Goal: Communication & Community: Answer question/provide support

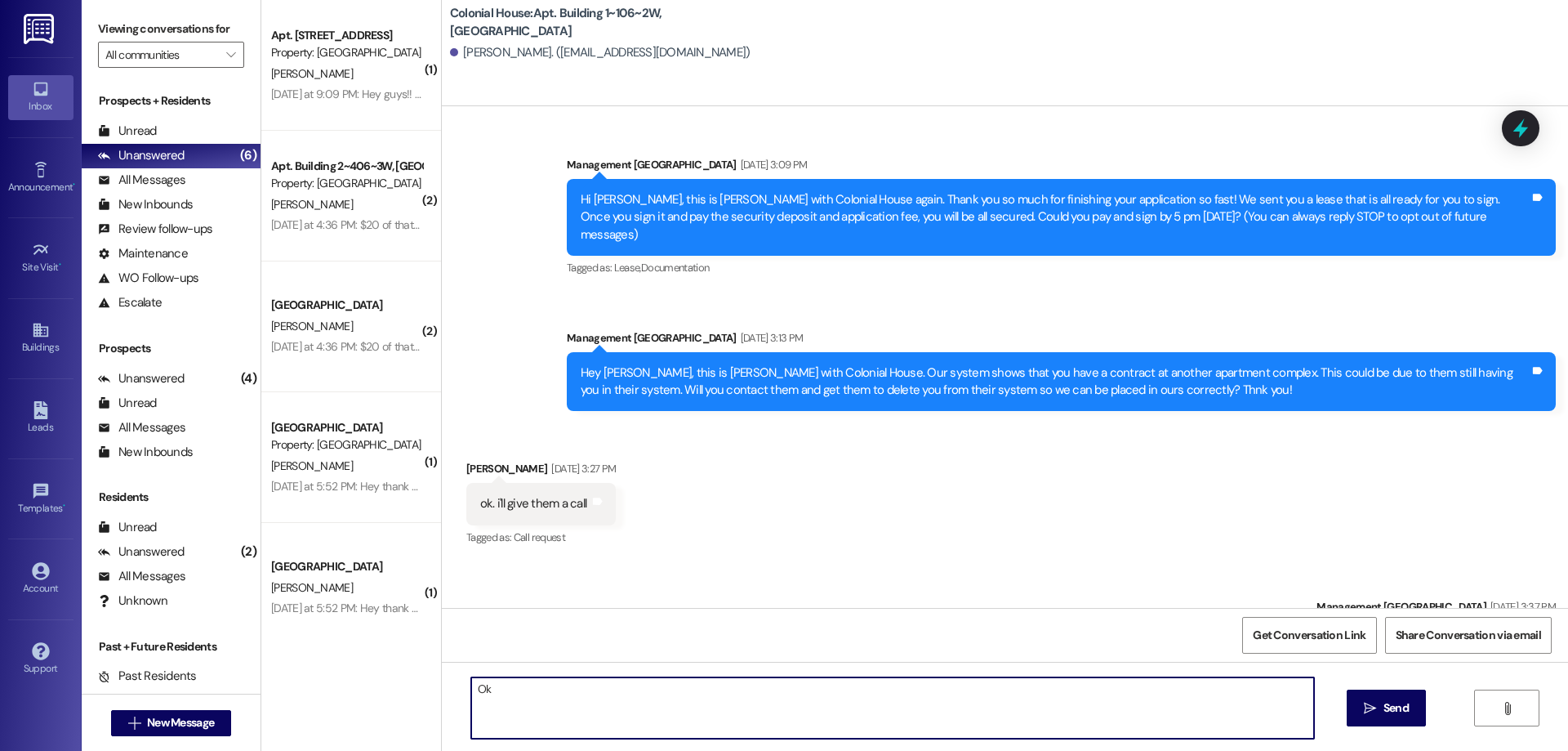
scroll to position [10569, 0]
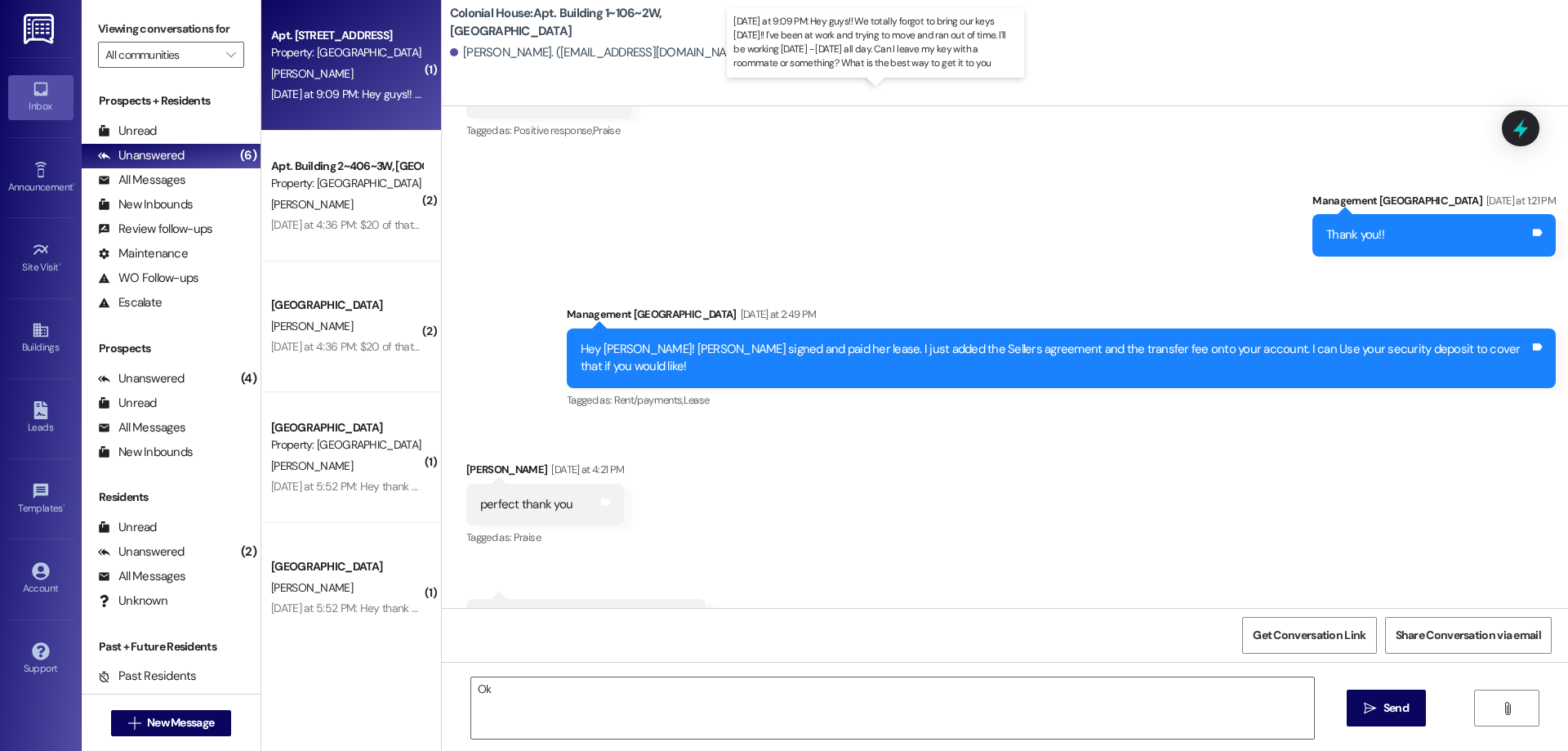
click at [359, 92] on div "[DATE] at 9:09 PM: Hey guys!! We totally forgot to bring our keys [DATE]!! I've…" at bounding box center [872, 93] width 1202 height 15
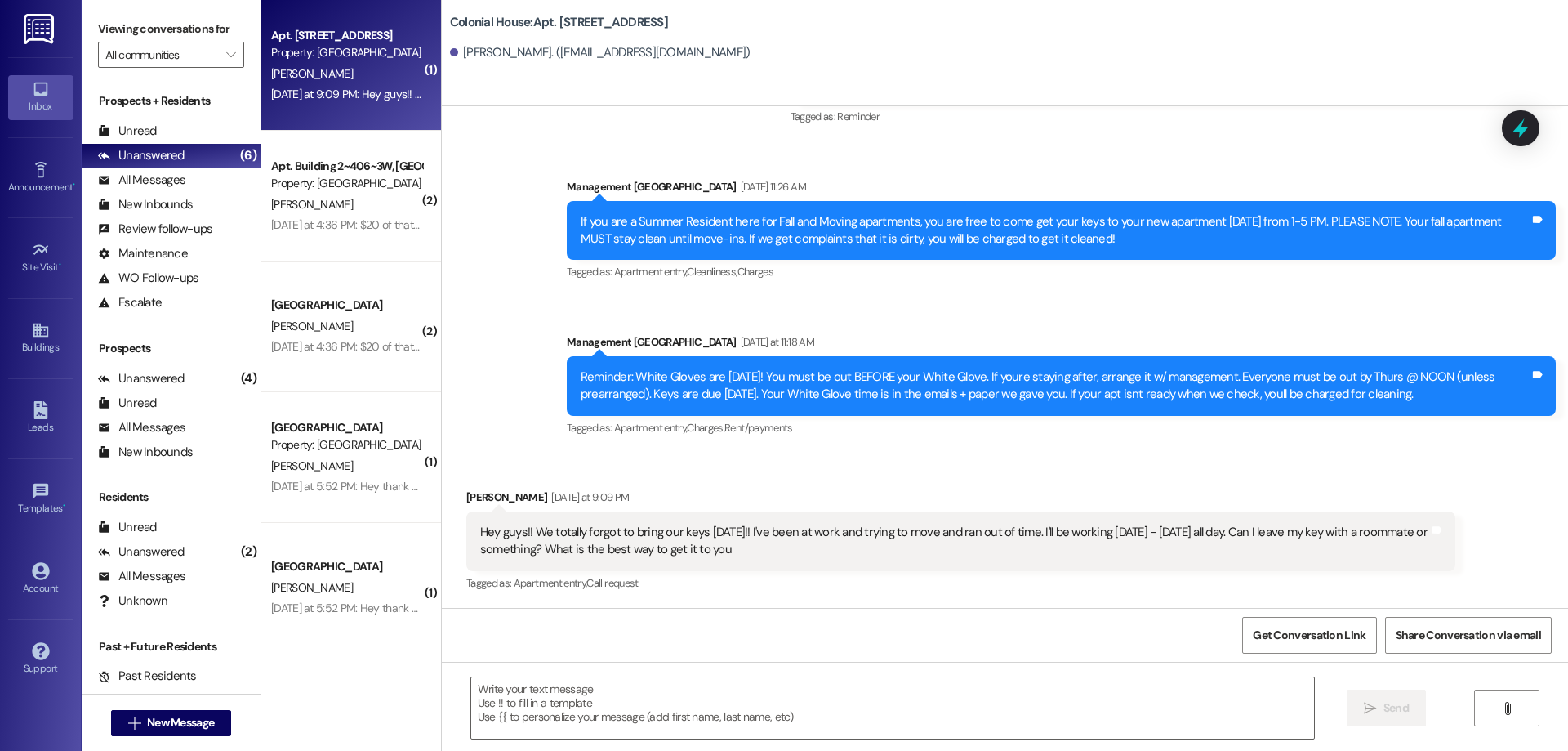
scroll to position [39732, 0]
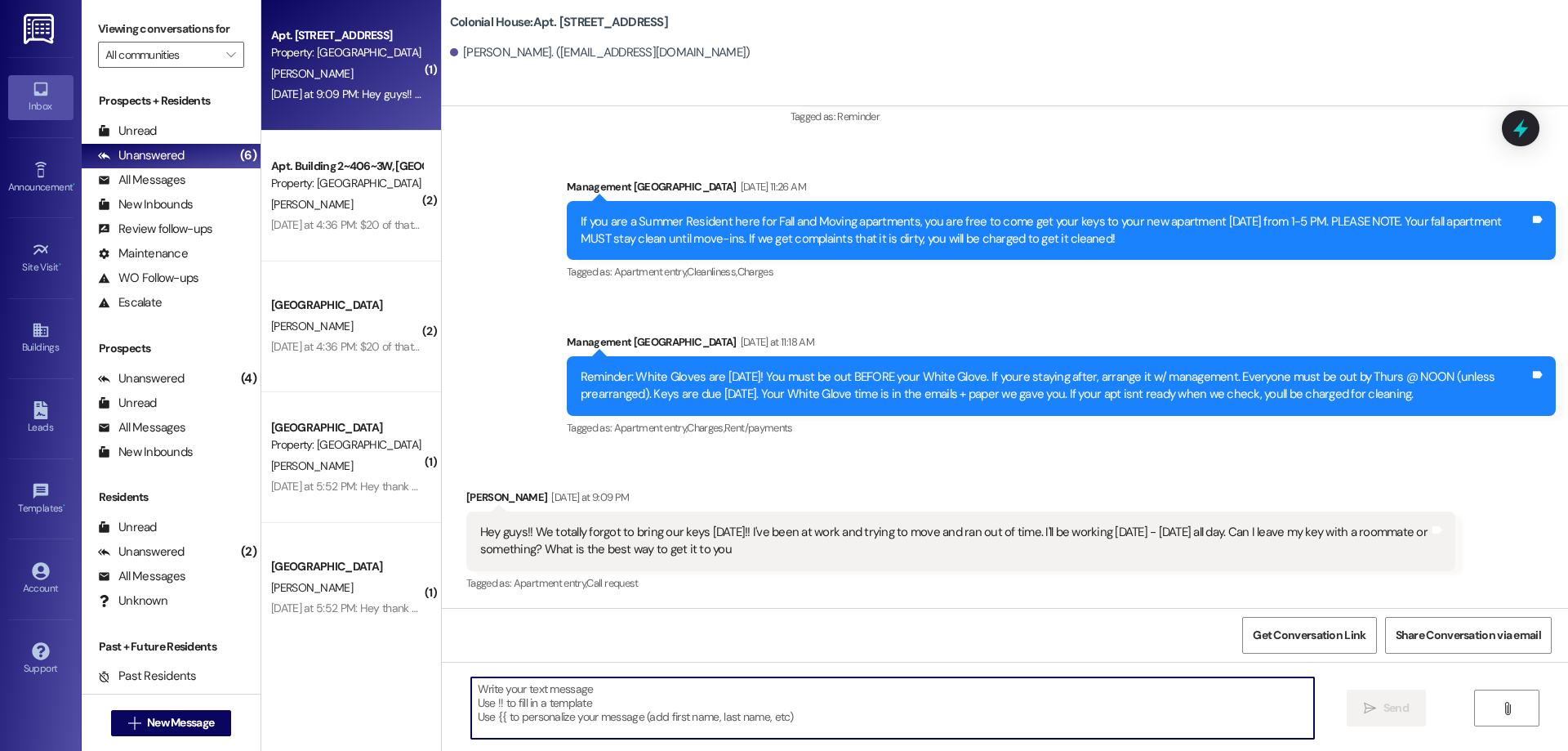
click at [790, 694] on textarea at bounding box center [892, 708] width 843 height 62
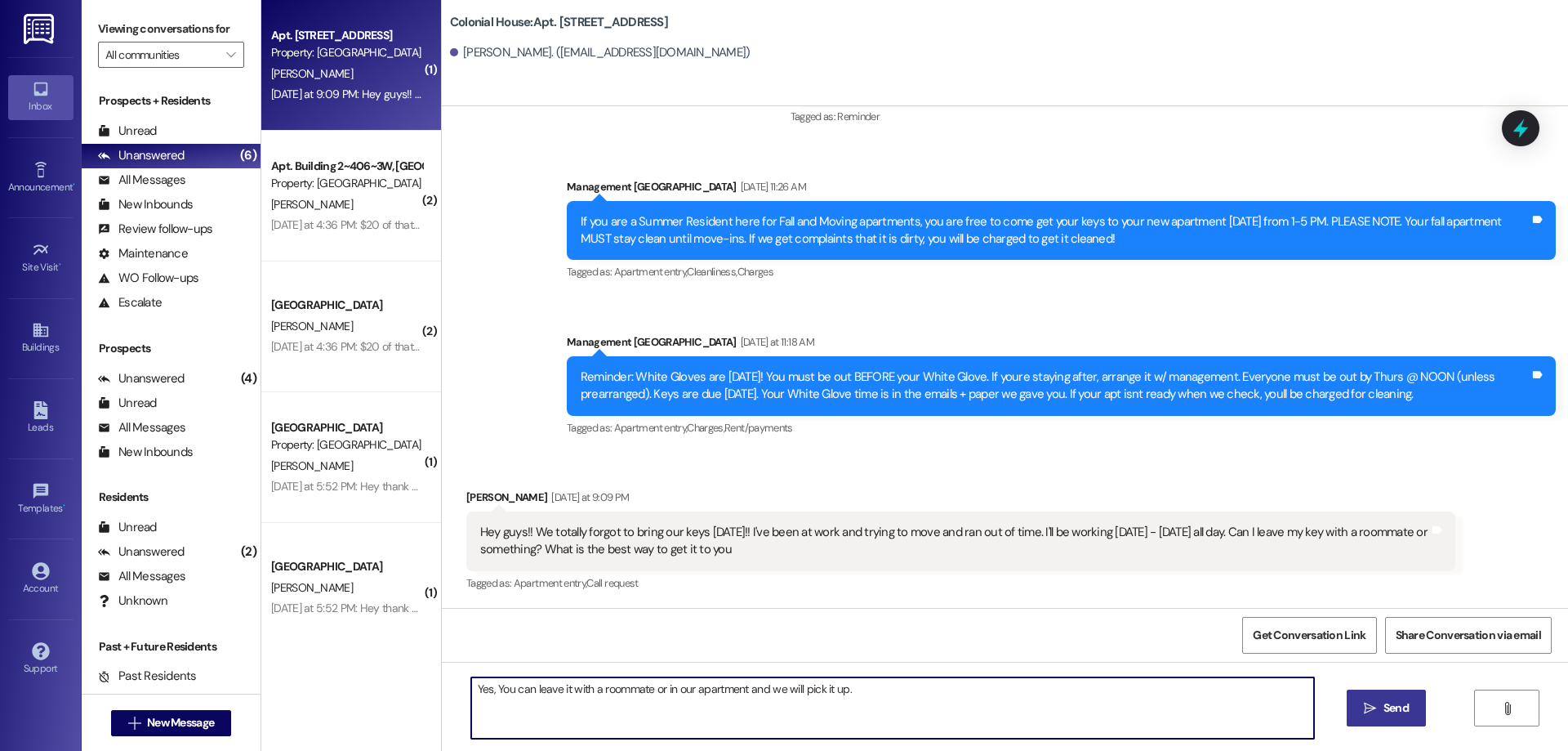
type textarea "Yes, You can leave it with a roommate or in our apartment and we will pick it u…"
click at [1365, 708] on icon "" at bounding box center [1370, 708] width 12 height 13
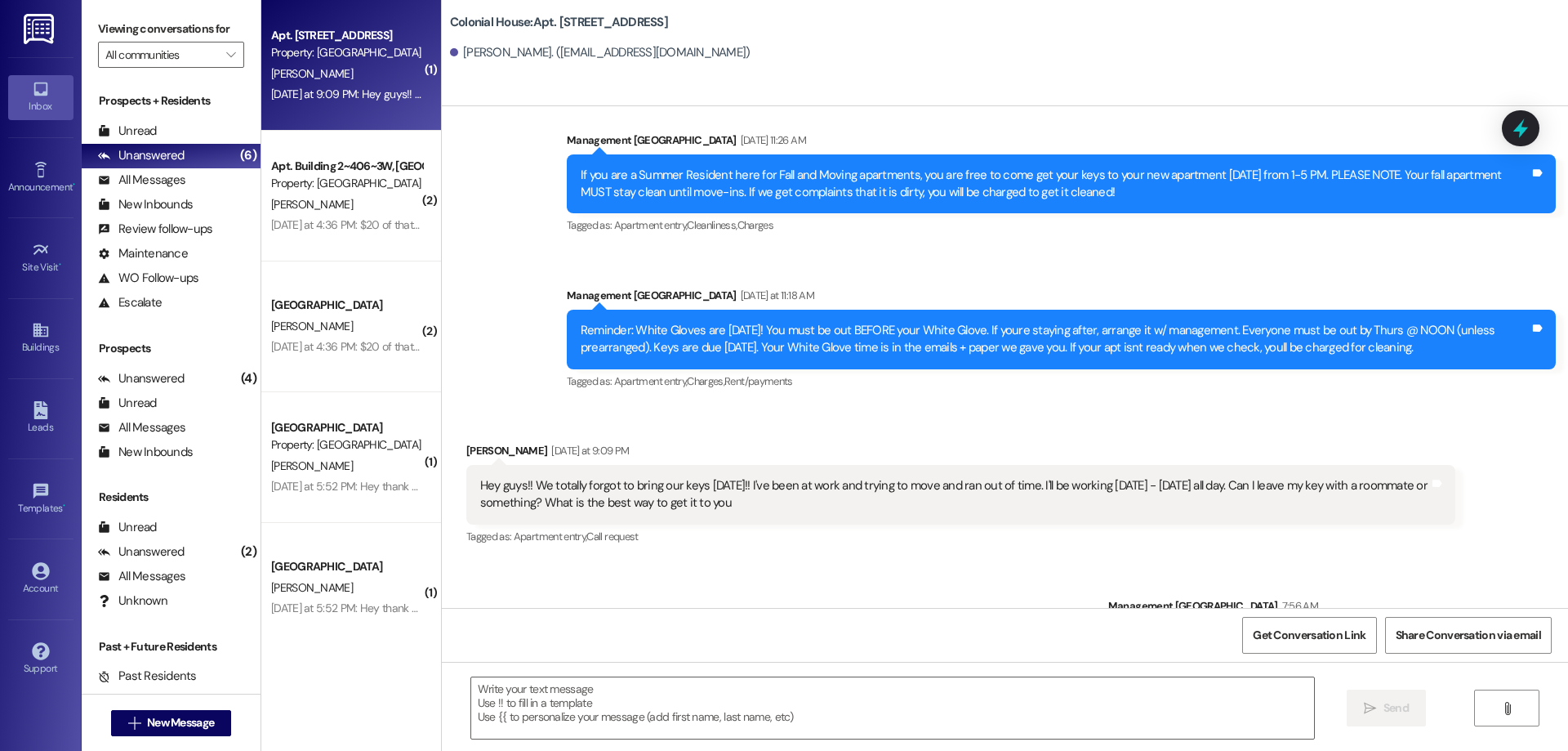
scroll to position [39845, 0]
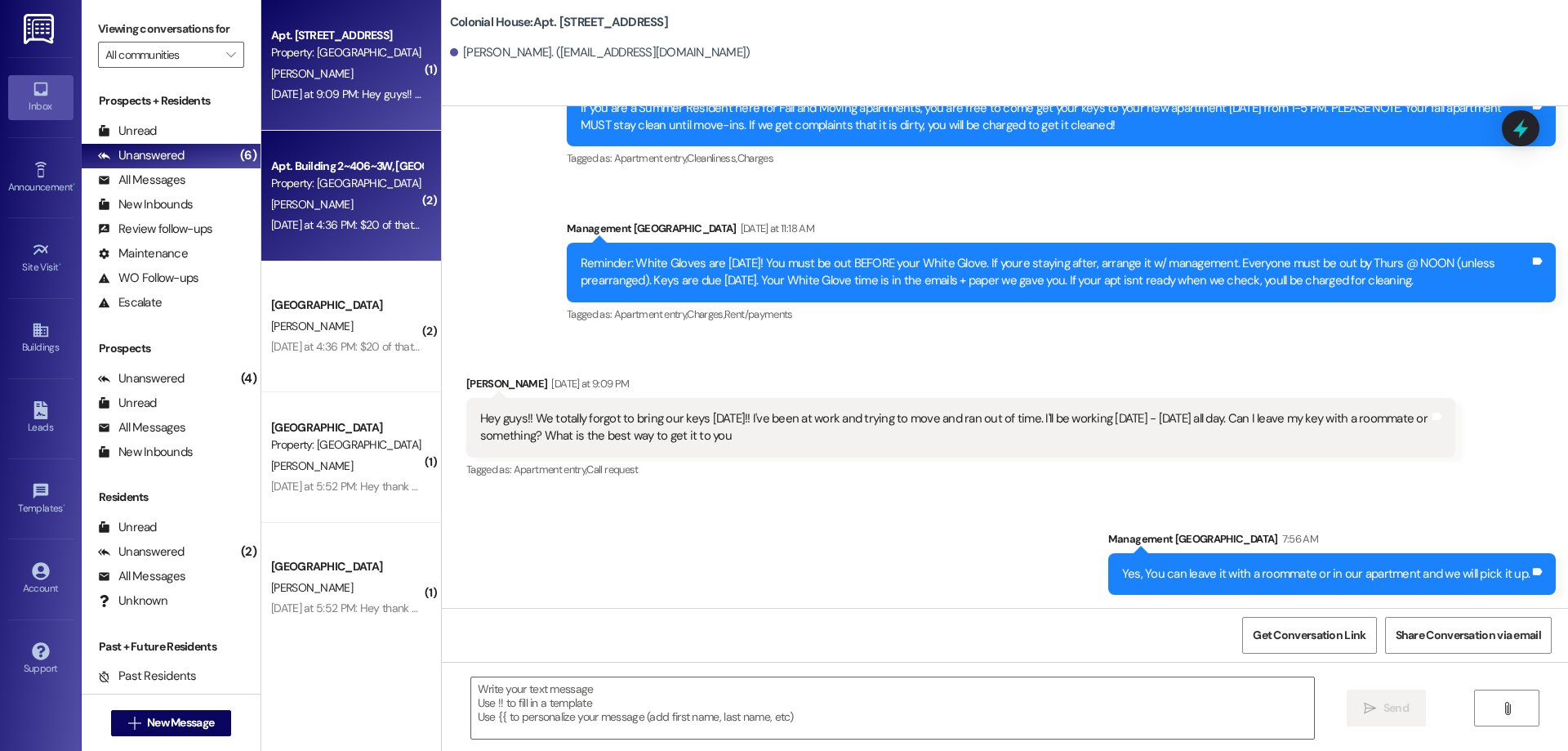
click at [359, 208] on div "[PERSON_NAME]" at bounding box center [347, 204] width 155 height 20
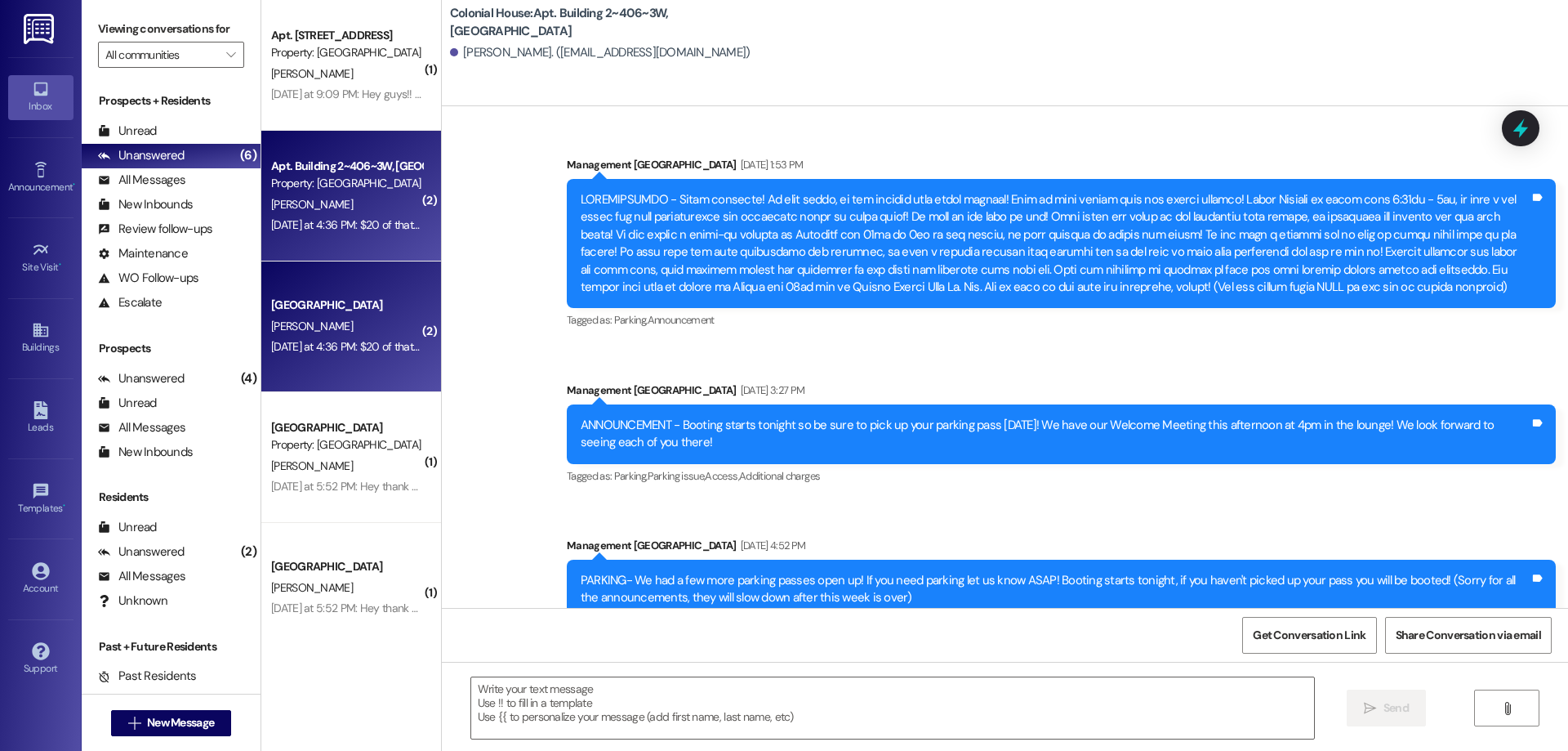
scroll to position [36165, 0]
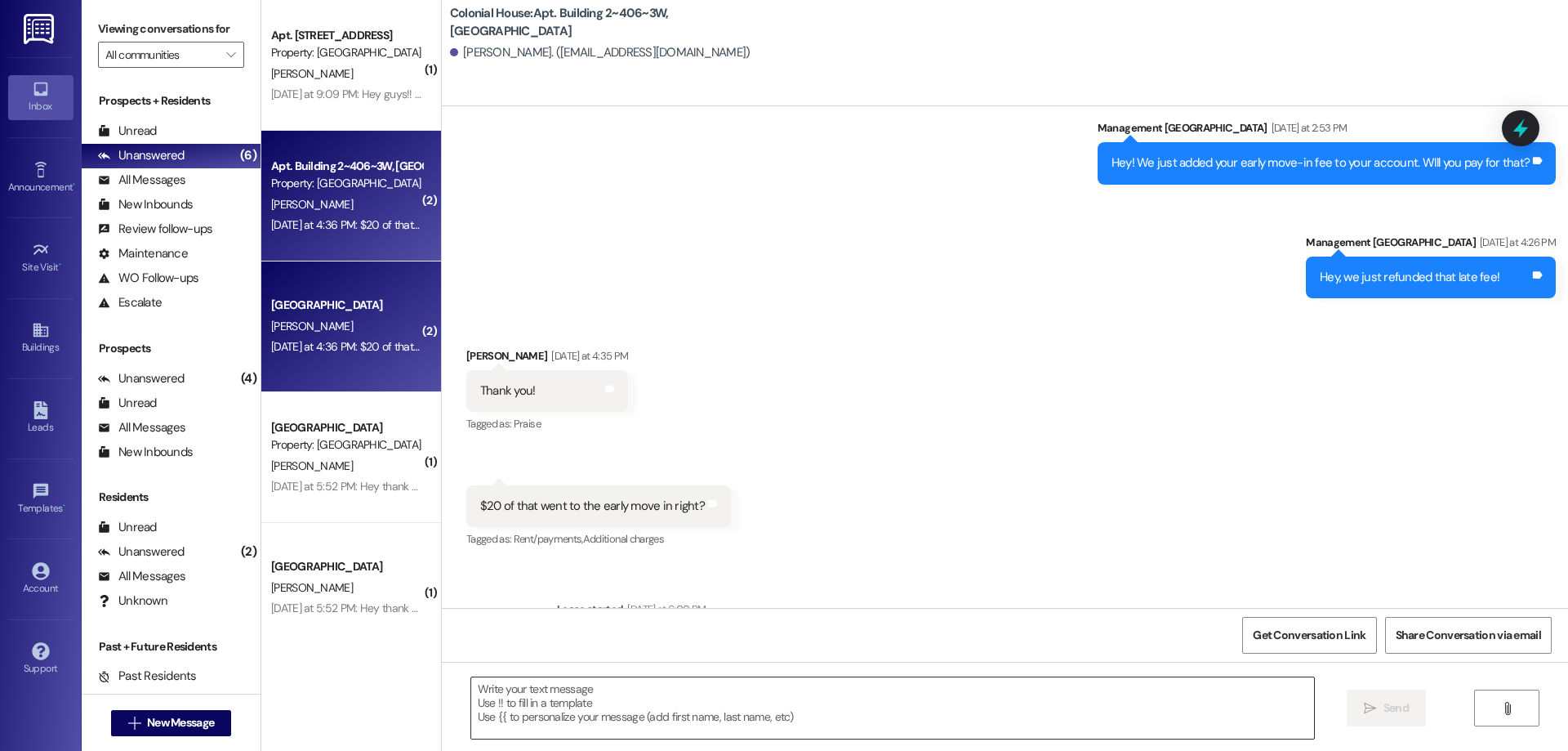
click at [892, 693] on textarea at bounding box center [892, 708] width 843 height 62
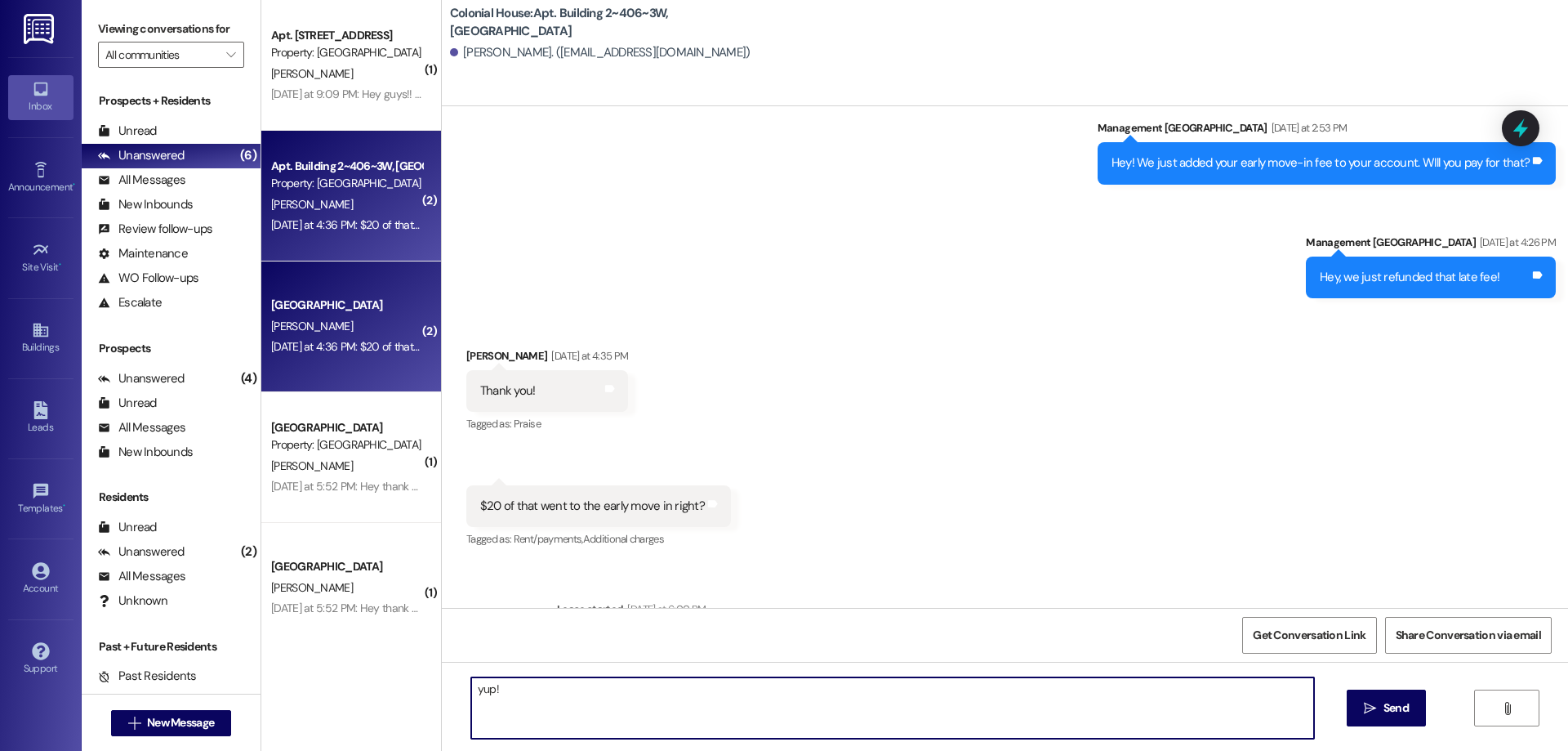
type textarea "yup!"
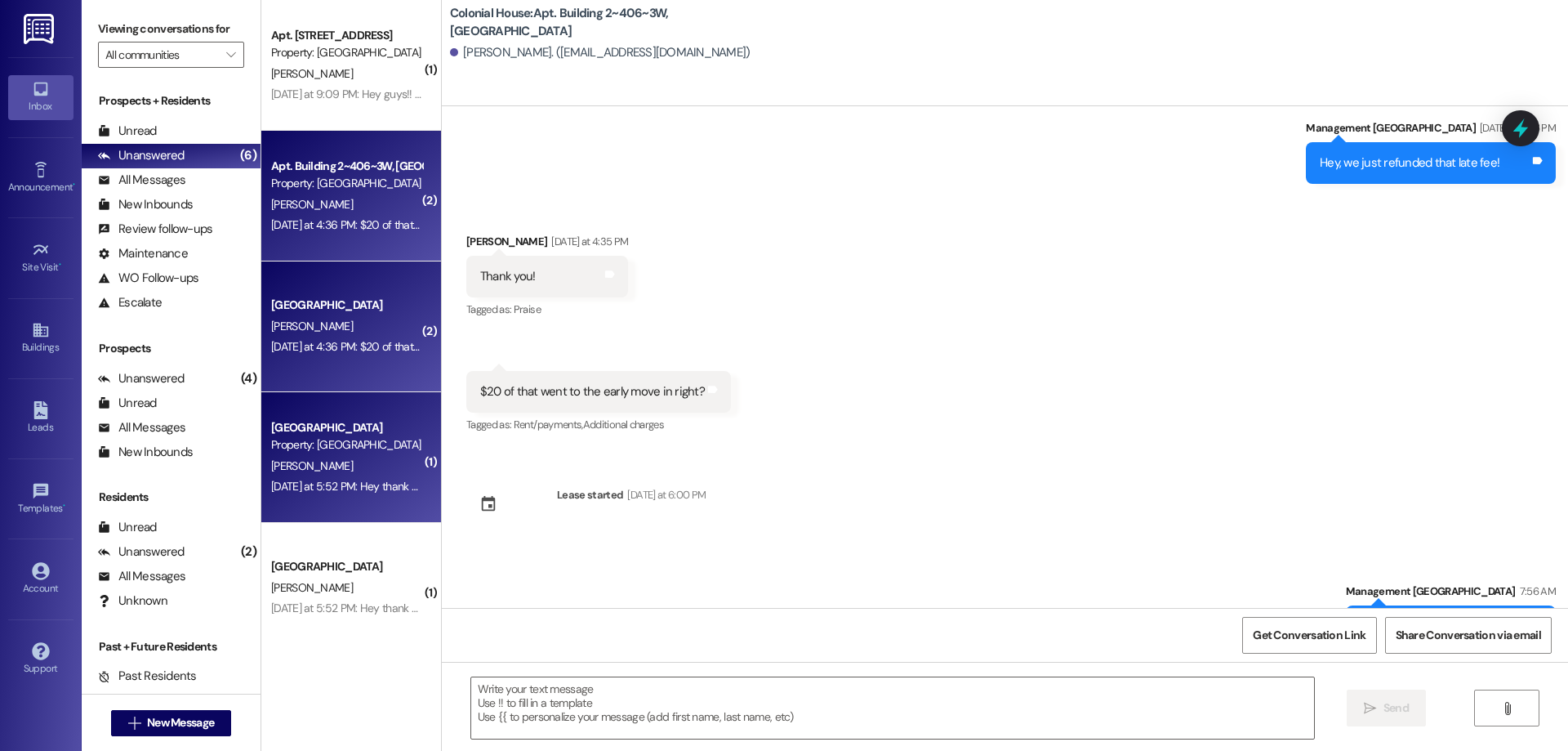
click at [355, 454] on div "Property: [GEOGRAPHIC_DATA]" at bounding box center [346, 445] width 151 height 18
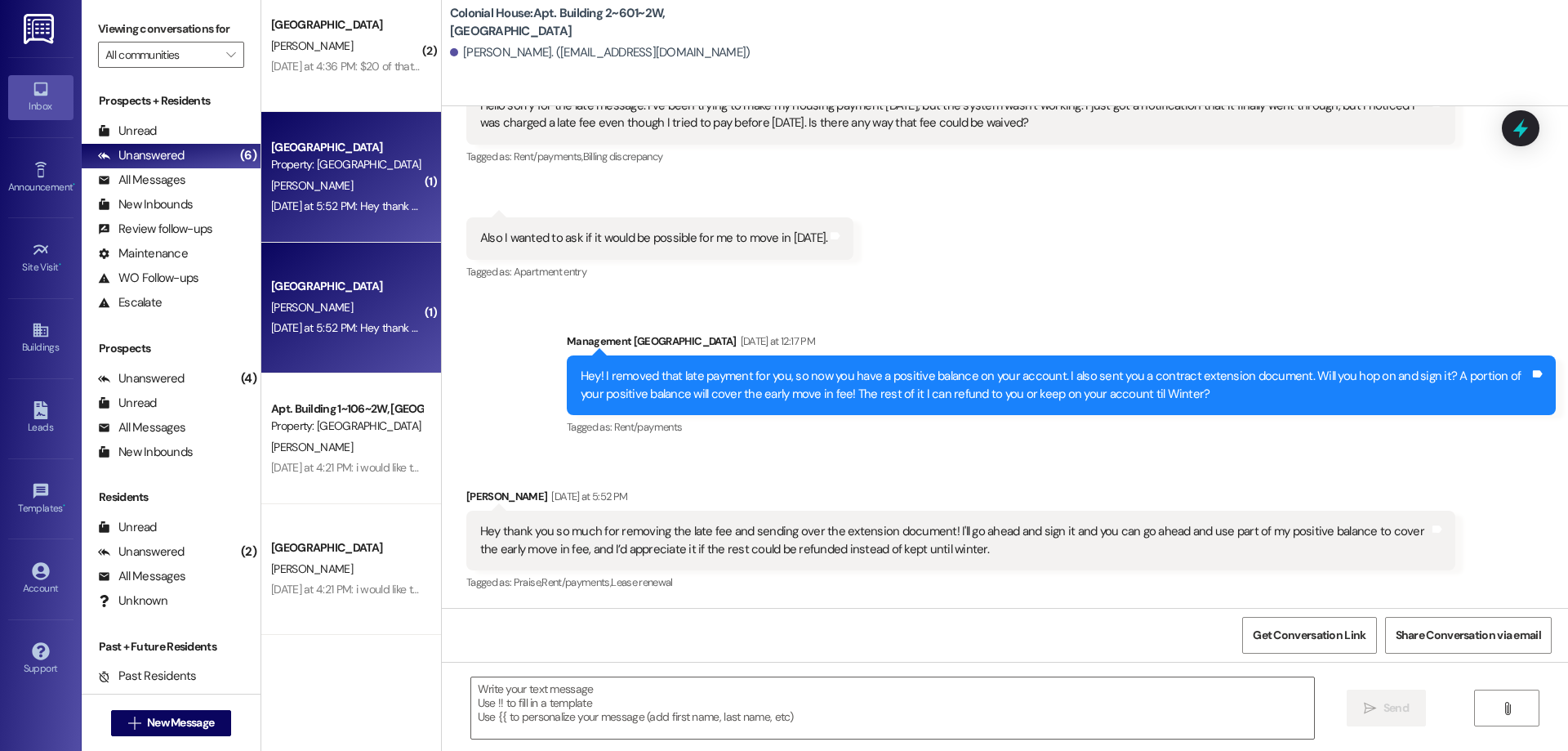
scroll to position [24447, 0]
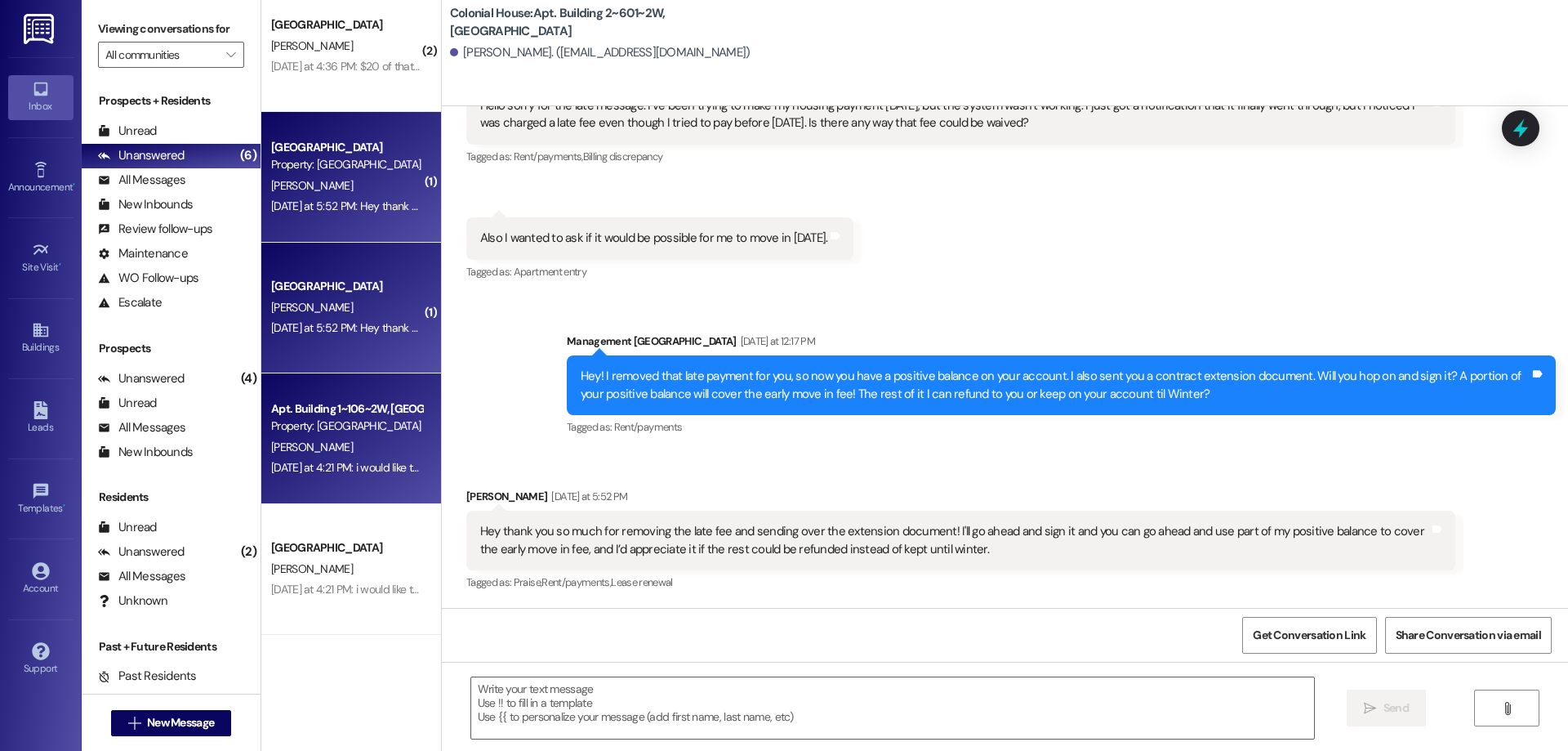
click at [271, 433] on div "Property: [GEOGRAPHIC_DATA]" at bounding box center [346, 427] width 151 height 18
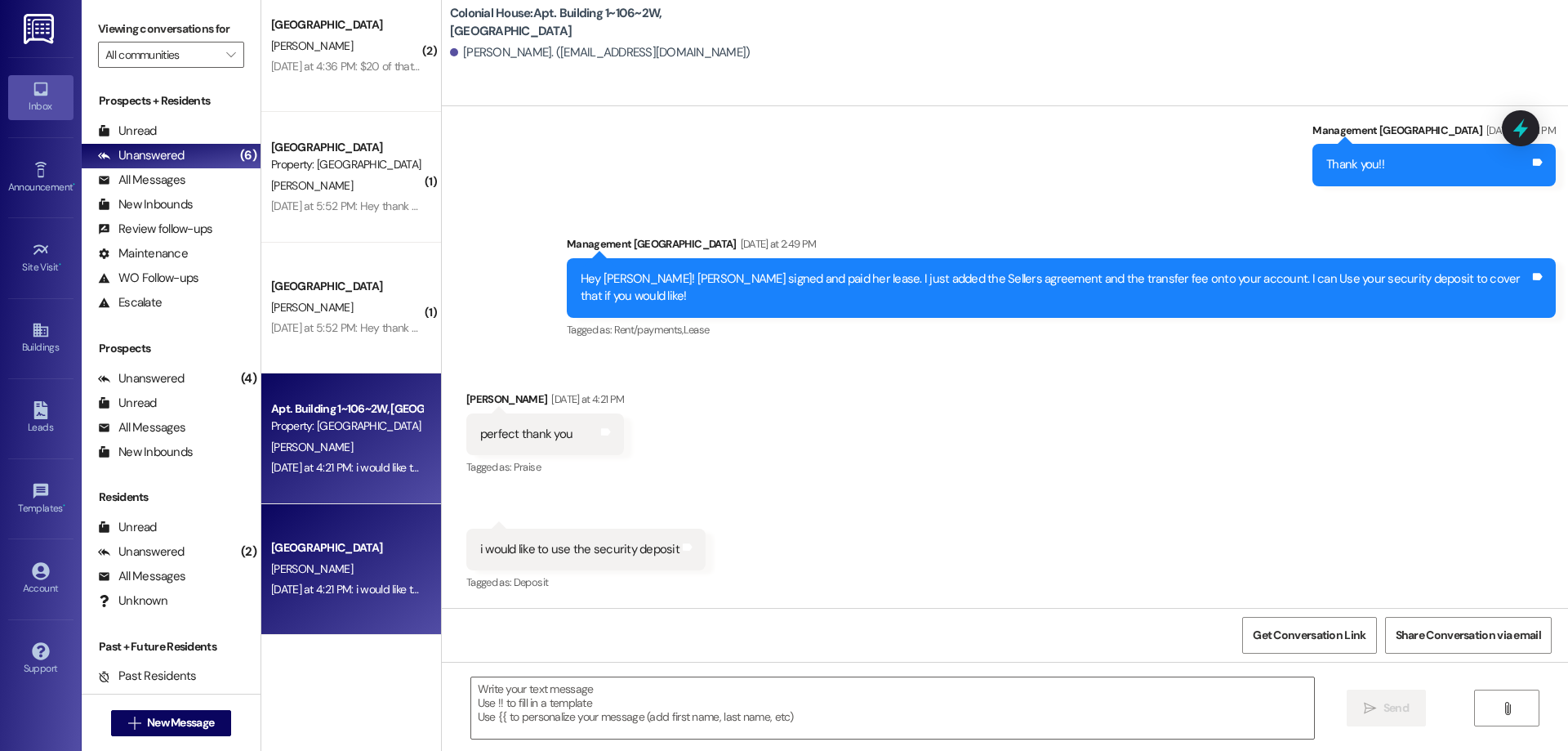
scroll to position [10569, 0]
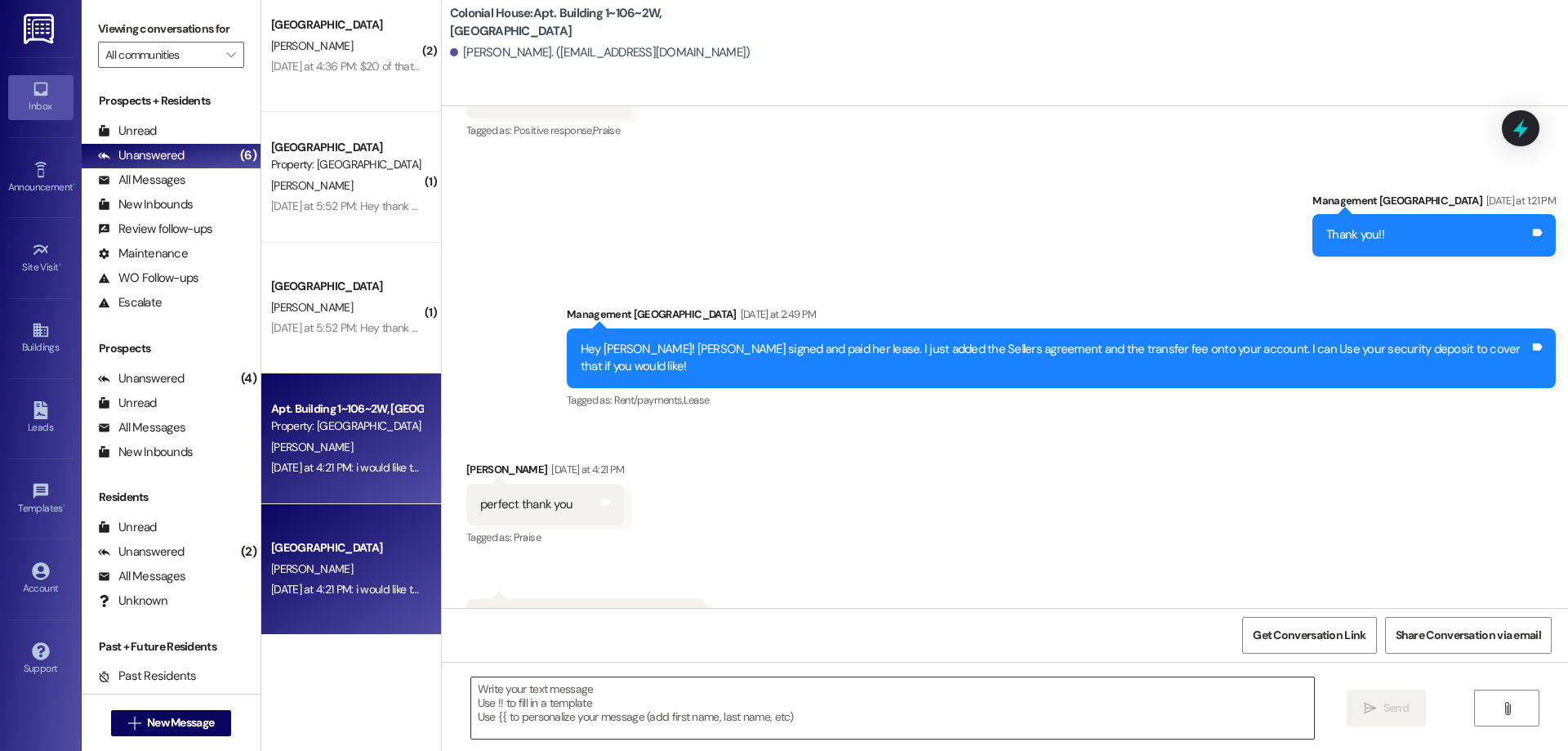
click at [869, 701] on textarea at bounding box center [892, 708] width 843 height 62
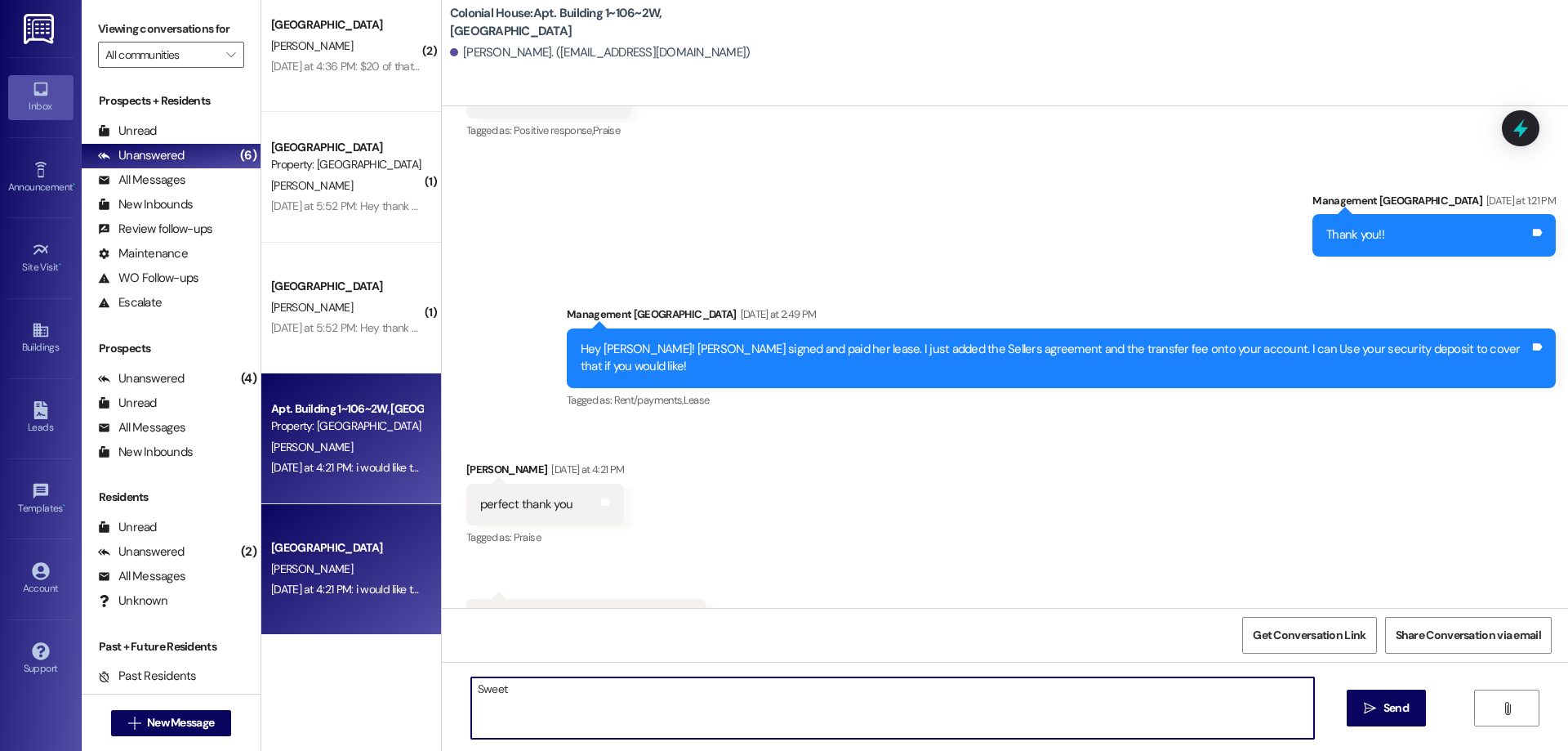
type textarea "Sweet!"
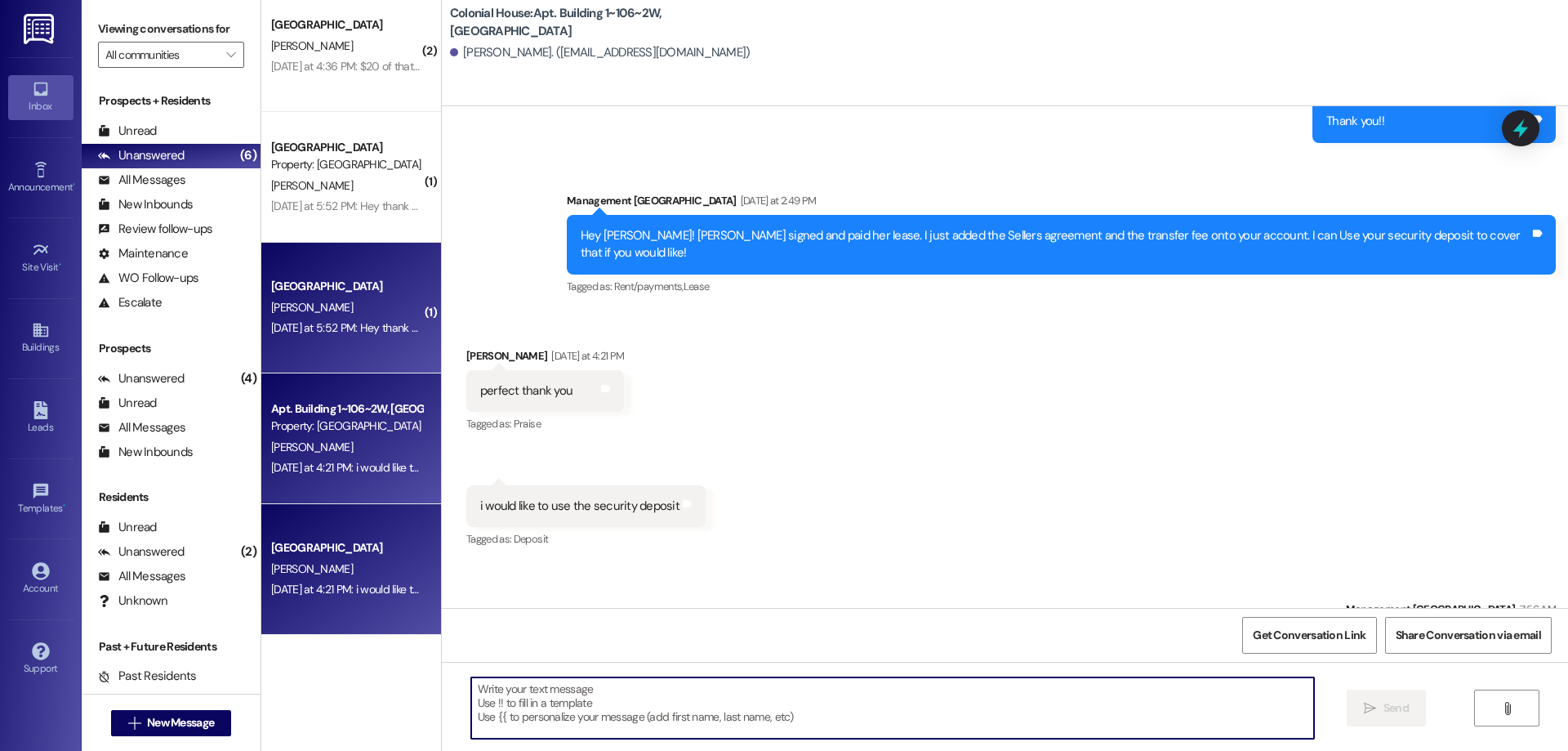
click at [327, 307] on div "[PERSON_NAME]" at bounding box center [347, 307] width 155 height 20
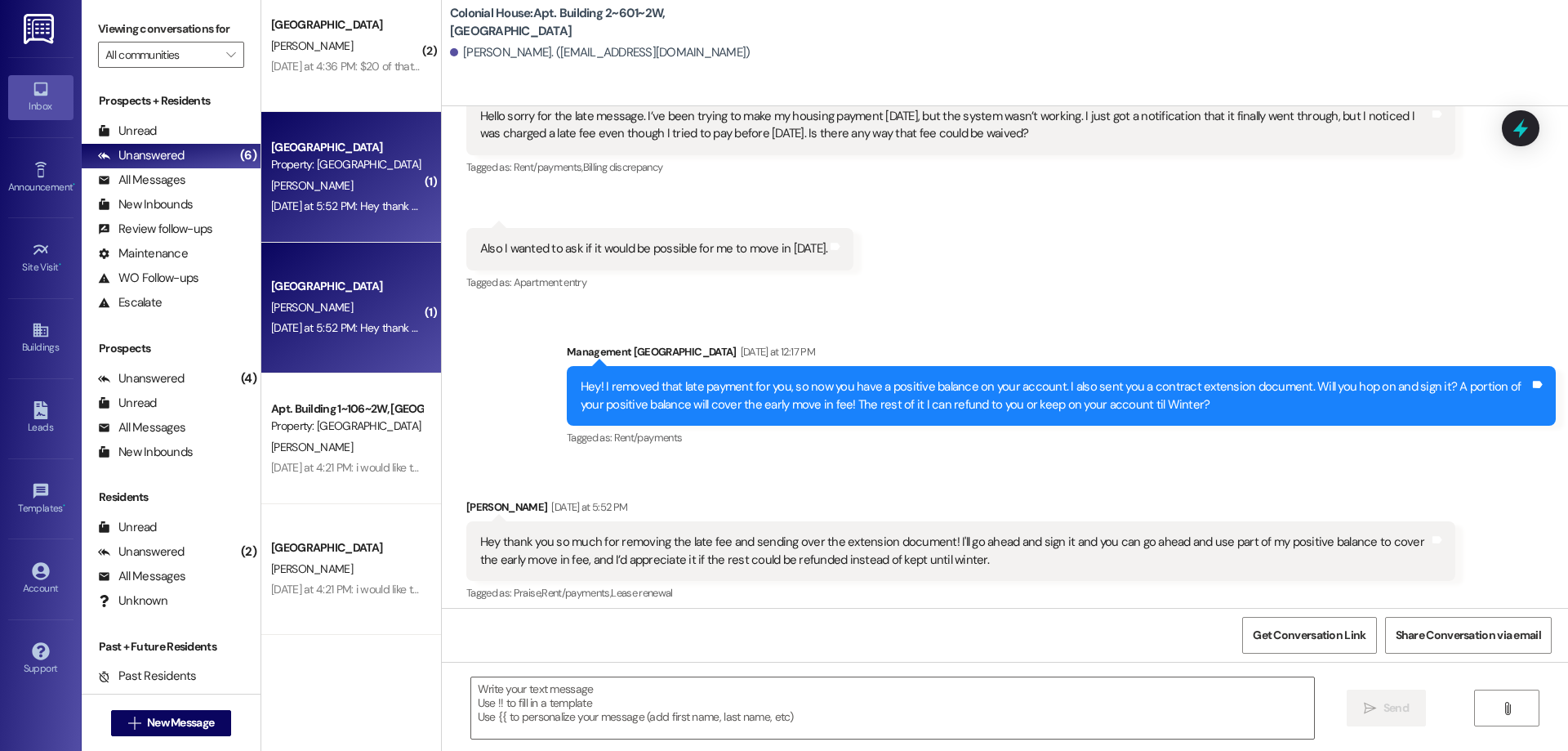
scroll to position [24446, 0]
